Goal: Find specific page/section: Find specific page/section

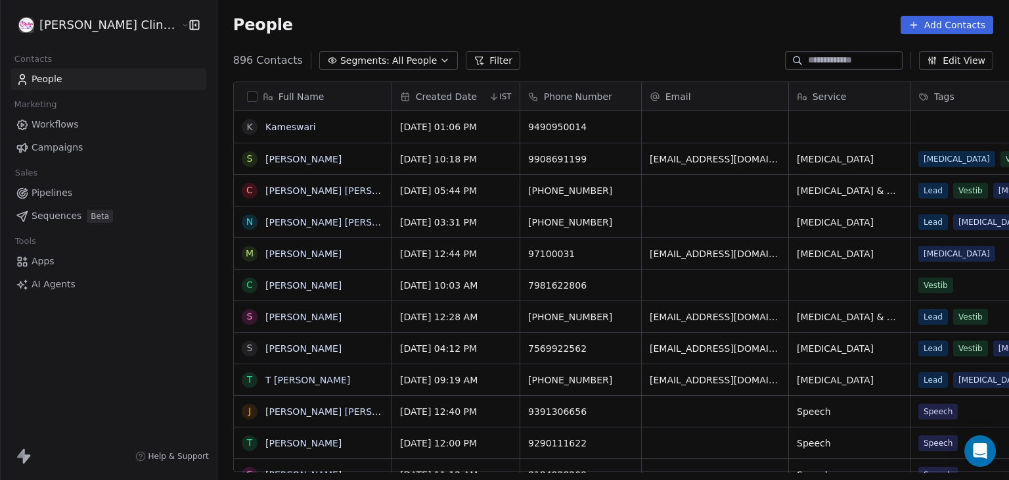
scroll to position [411, 821]
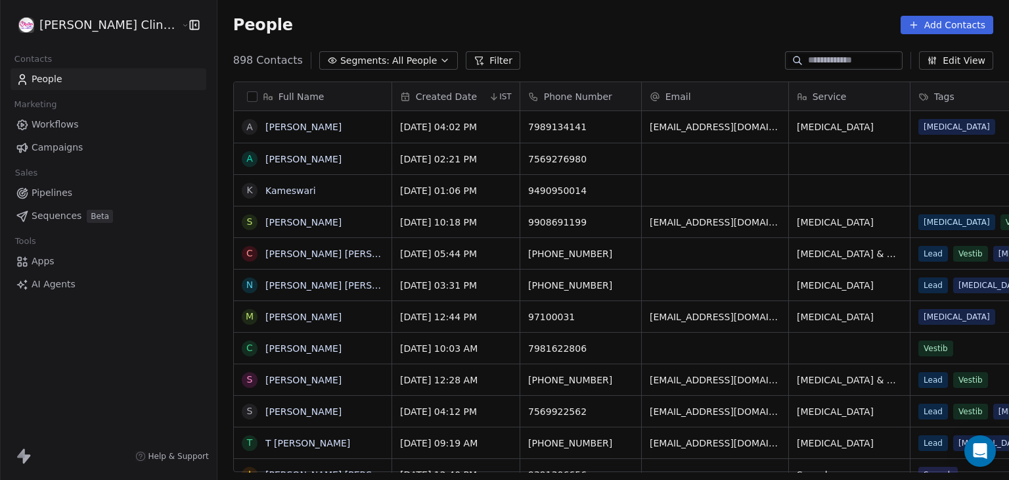
click at [658, 58] on div "898 Contacts Segments: All People Filter Edit View" at bounding box center [614, 60] width 792 height 21
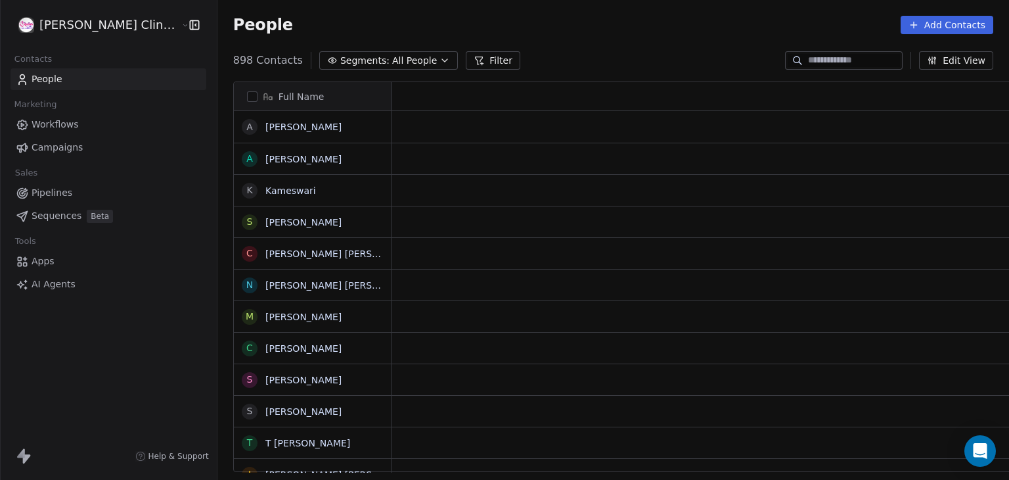
scroll to position [411, 821]
